Goal: Share content

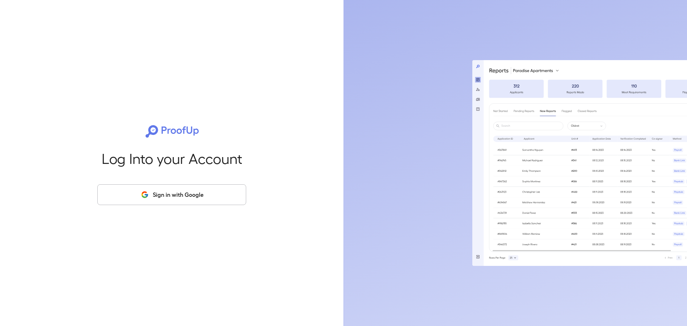
click at [183, 200] on button "Sign in with Google" at bounding box center [171, 194] width 149 height 21
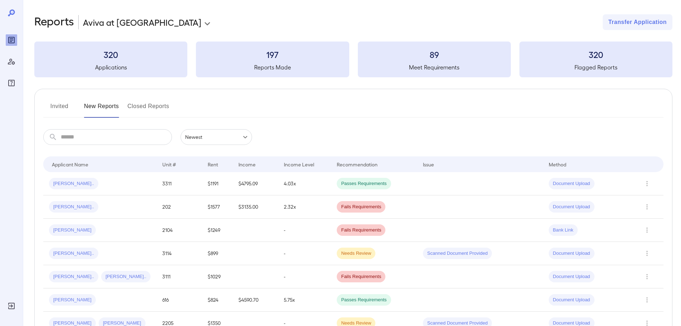
click at [50, 104] on button "Invited" at bounding box center [59, 109] width 32 height 17
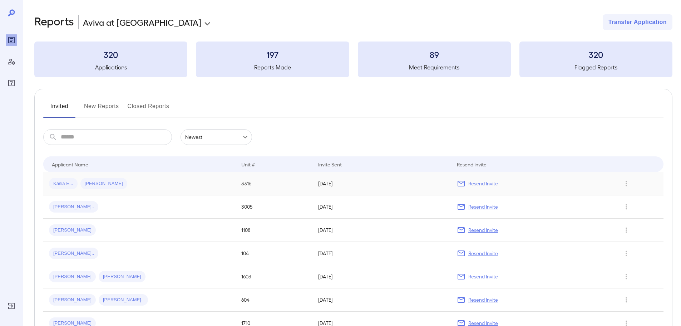
click at [176, 187] on div "Kasia E... Brandon A..." at bounding box center [139, 183] width 181 height 11
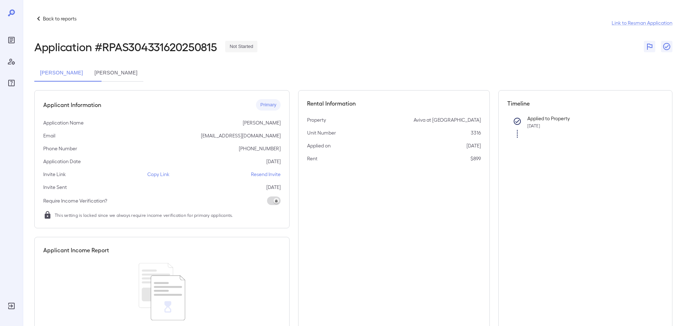
click at [158, 176] on p "Copy Link" at bounding box center [158, 174] width 22 height 7
click at [165, 176] on p "Copy Link" at bounding box center [158, 174] width 22 height 7
